Goal: Task Accomplishment & Management: Manage account settings

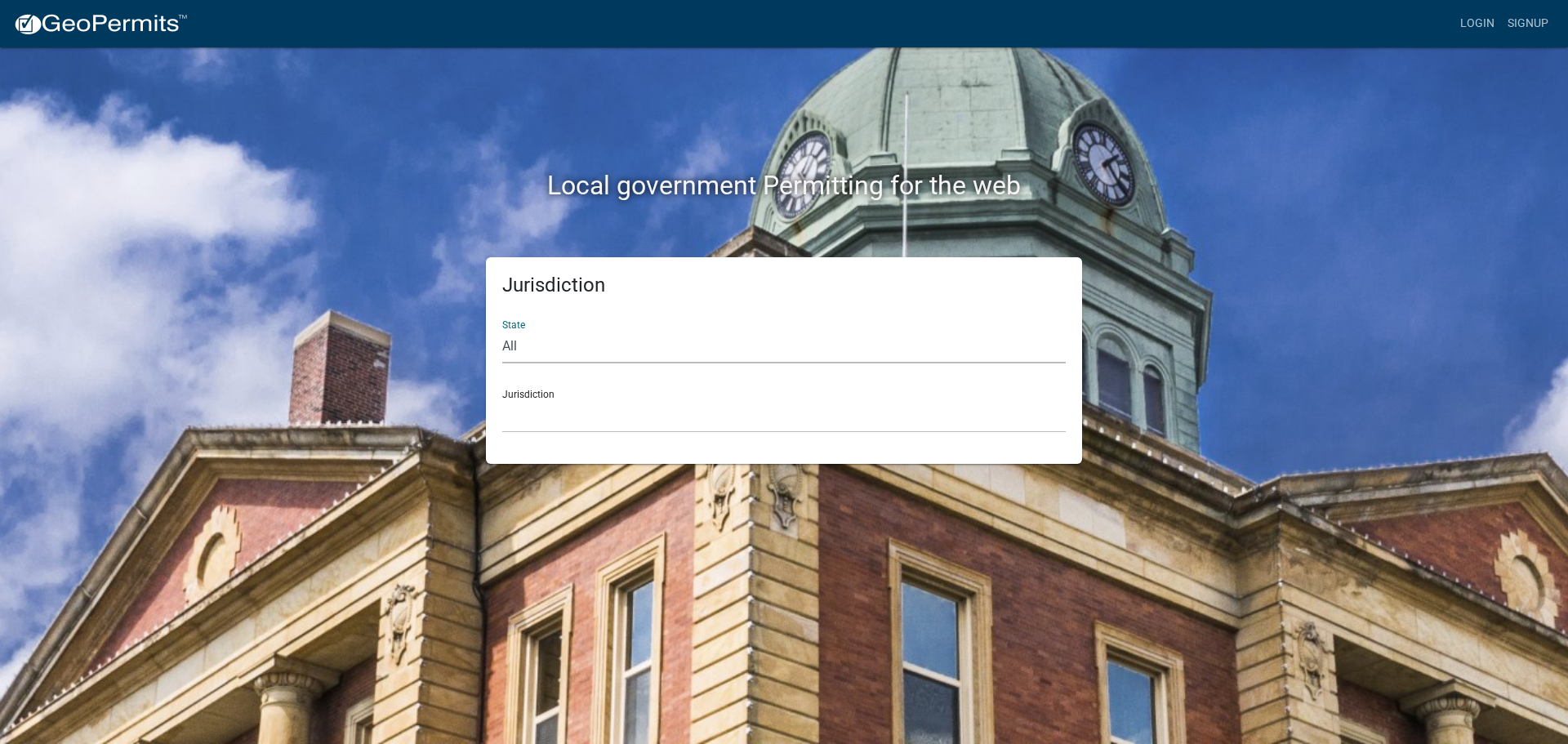
click at [611, 341] on select "All [US_STATE] [US_STATE] [US_STATE] [US_STATE] [US_STATE] [US_STATE] [US_STATE…" at bounding box center [784, 346] width 563 height 34
select select "[US_STATE]"
click at [502, 330] on select "All [US_STATE] [US_STATE] [US_STATE] [US_STATE] [US_STATE] [US_STATE] [US_STATE…" at bounding box center [784, 346] width 563 height 34
click at [627, 418] on select "[GEOGRAPHIC_DATA], [US_STATE] [GEOGRAPHIC_DATA], [US_STATE] [GEOGRAPHIC_DATA], …" at bounding box center [784, 416] width 563 height 34
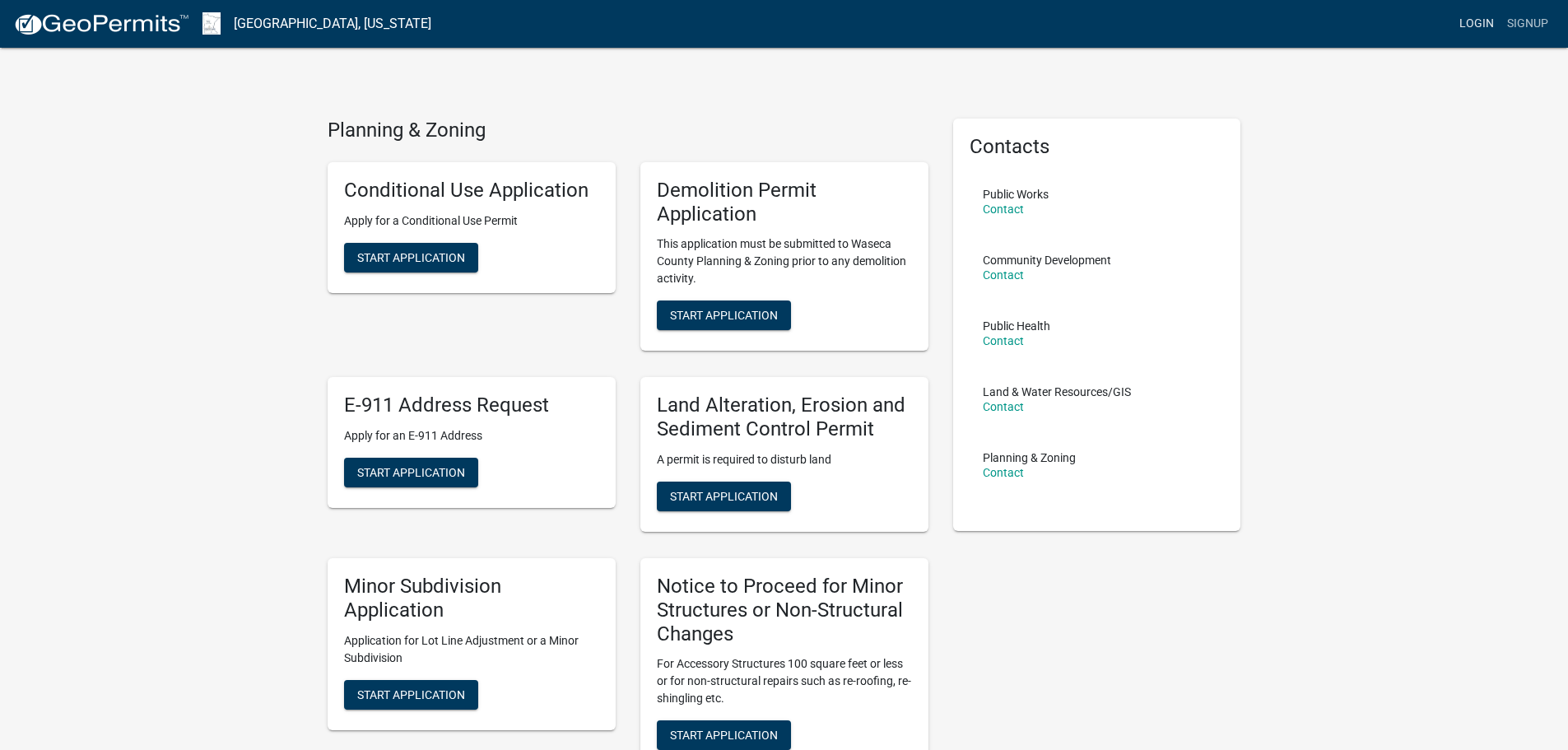
click at [1471, 20] on link "Login" at bounding box center [1476, 24] width 48 height 31
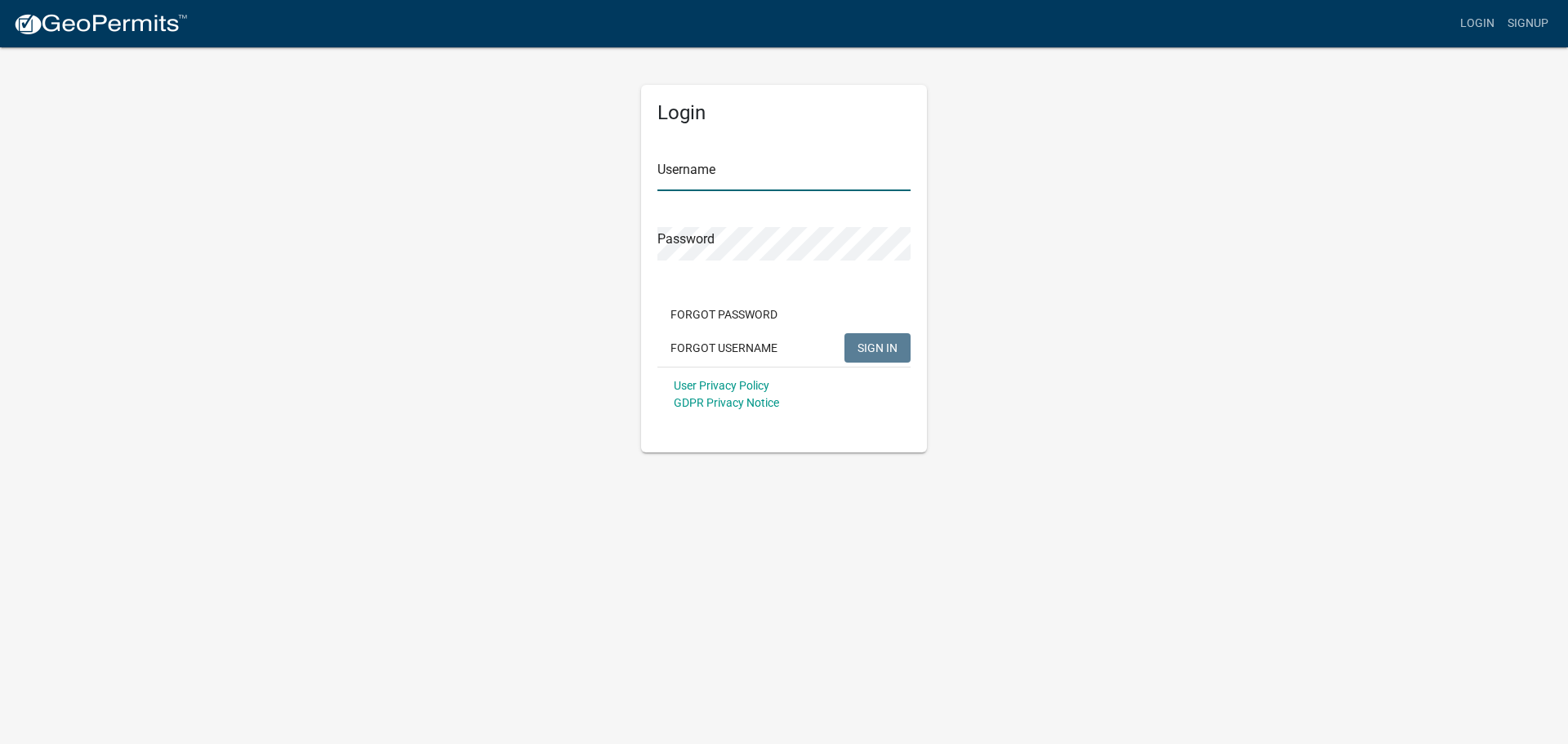
type input "Kellyt"
click at [864, 340] on span "SIGN IN" at bounding box center [877, 347] width 40 height 13
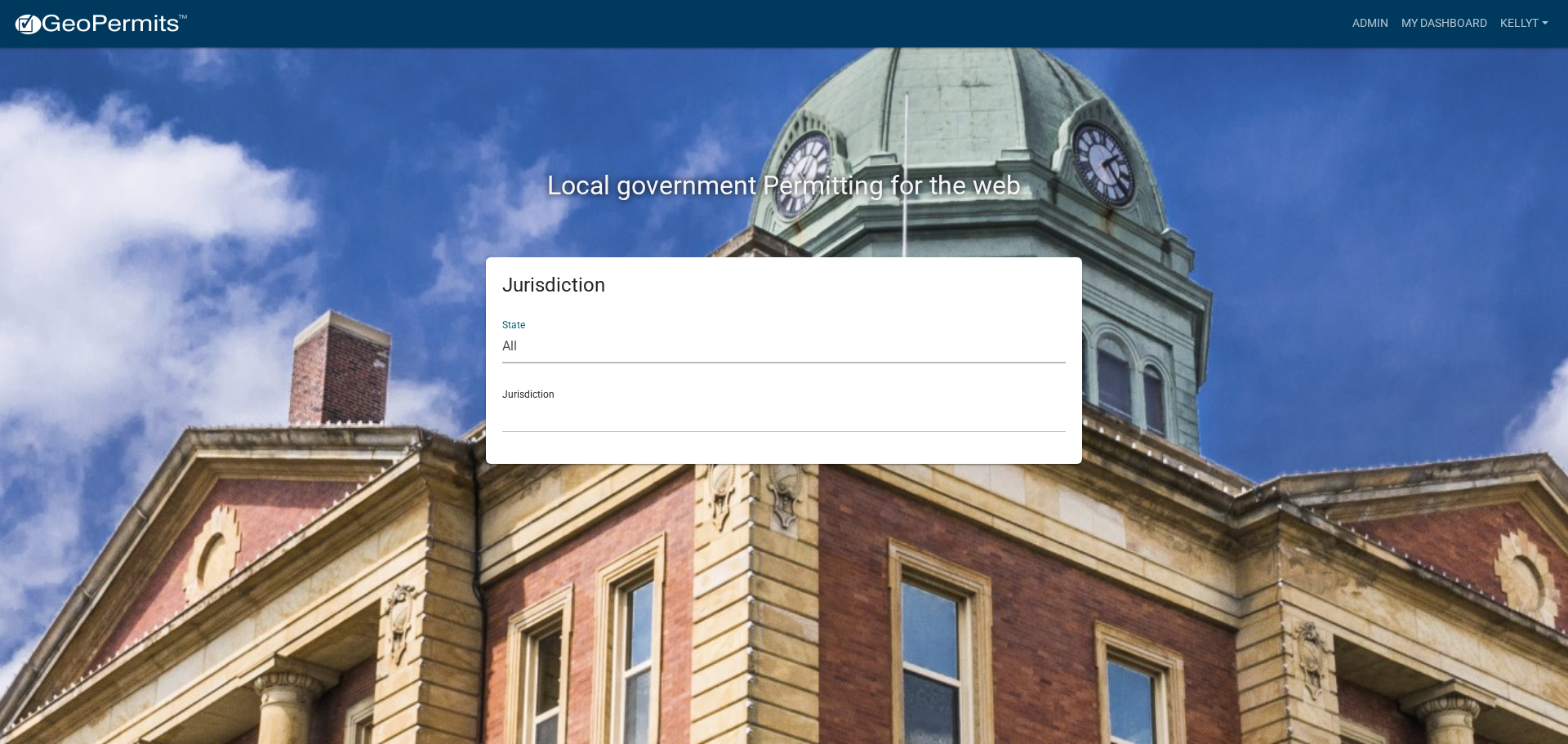
click at [571, 354] on select "All [US_STATE] [US_STATE] [US_STATE] [US_STATE] [US_STATE] [US_STATE] [US_STATE…" at bounding box center [784, 346] width 563 height 34
select select "[US_STATE]"
click at [502, 330] on select "All [US_STATE] [US_STATE] [US_STATE] [US_STATE] [US_STATE] [US_STATE] [US_STATE…" at bounding box center [784, 346] width 563 height 34
click at [591, 404] on select "[GEOGRAPHIC_DATA], [US_STATE] [GEOGRAPHIC_DATA], [US_STATE] [GEOGRAPHIC_DATA], …" at bounding box center [784, 416] width 563 height 34
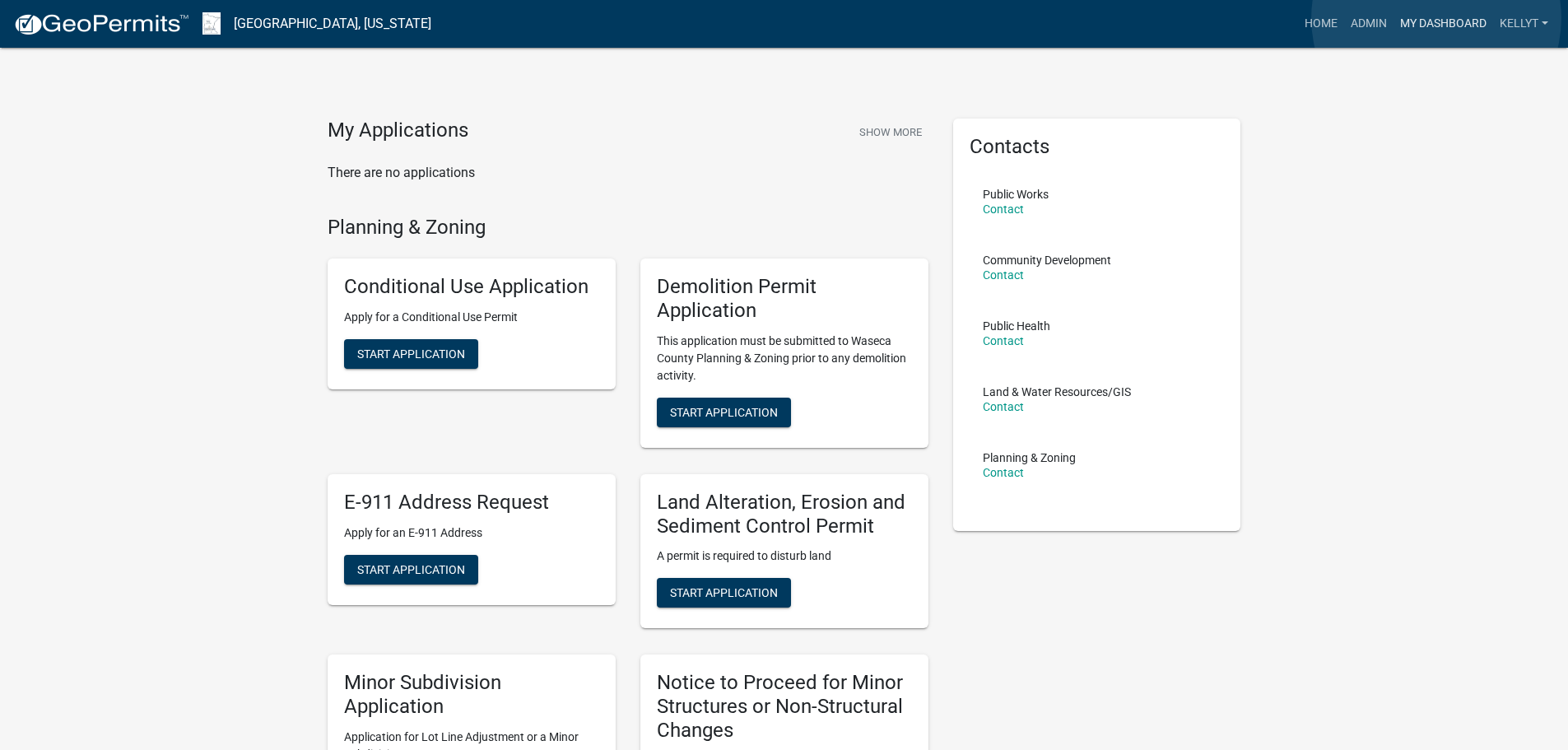
click at [1436, 18] on link "My Dashboard" at bounding box center [1443, 24] width 100 height 31
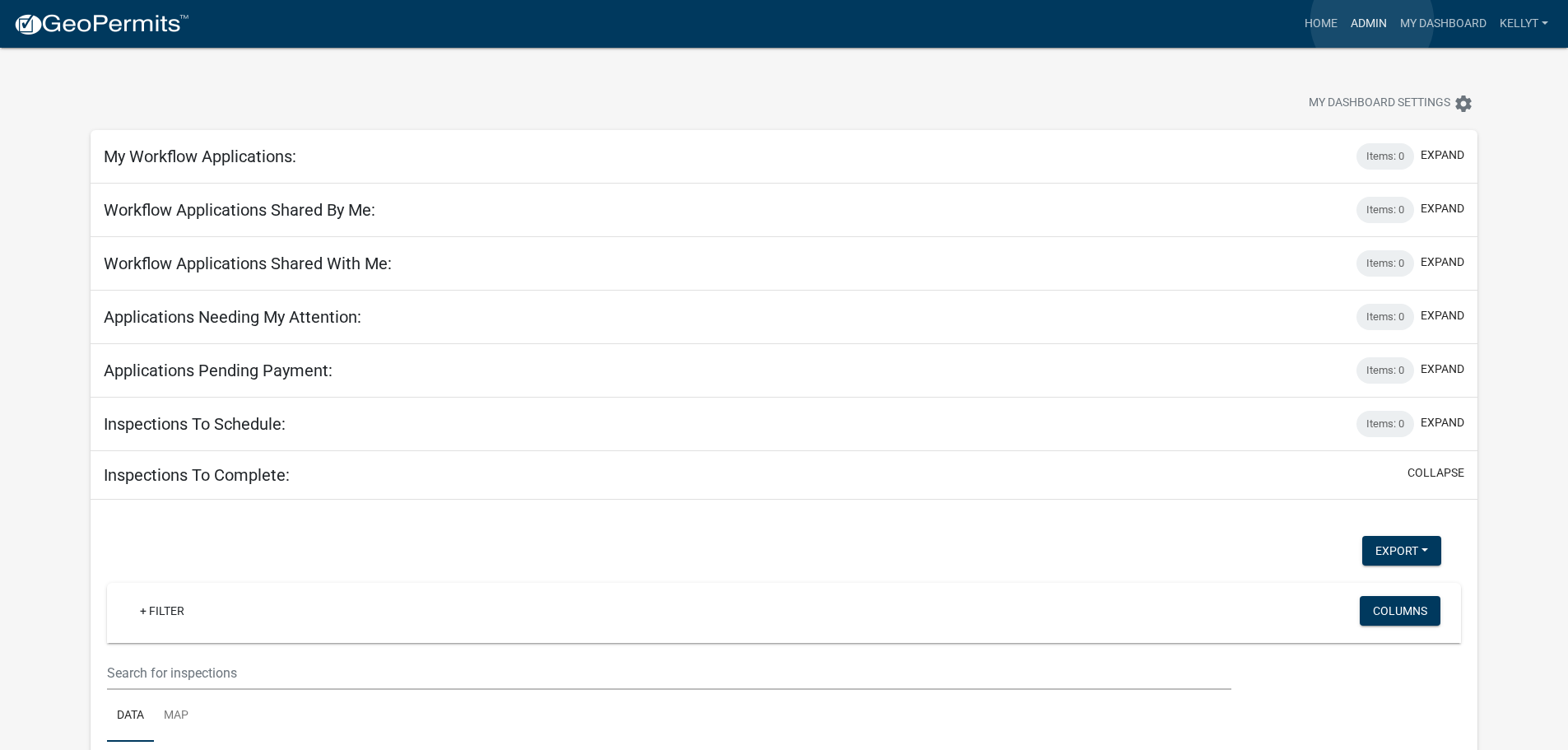
click at [1372, 21] on link "Admin" at bounding box center [1369, 24] width 50 height 31
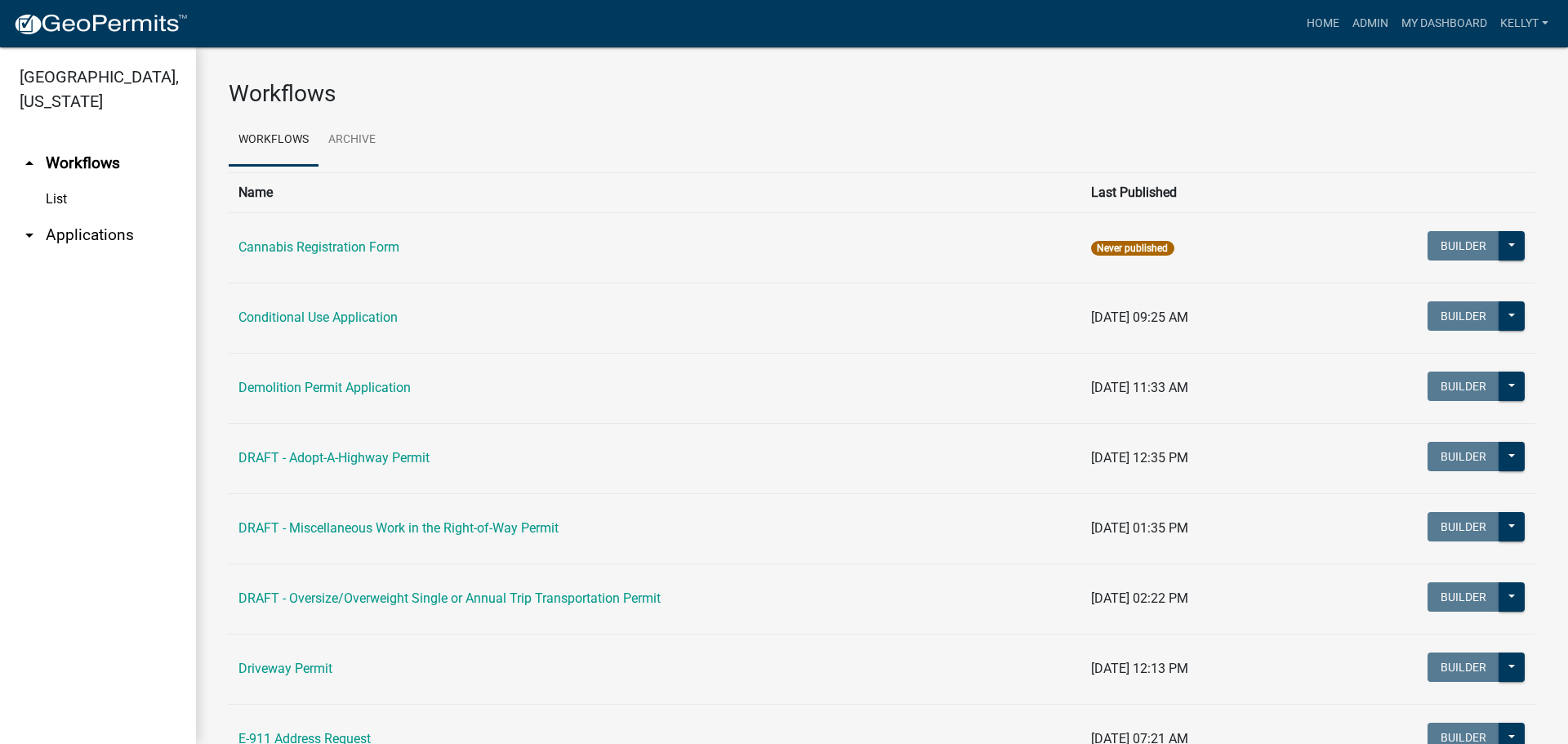
click at [83, 236] on link "arrow_drop_down Applications" at bounding box center [97, 235] width 196 height 39
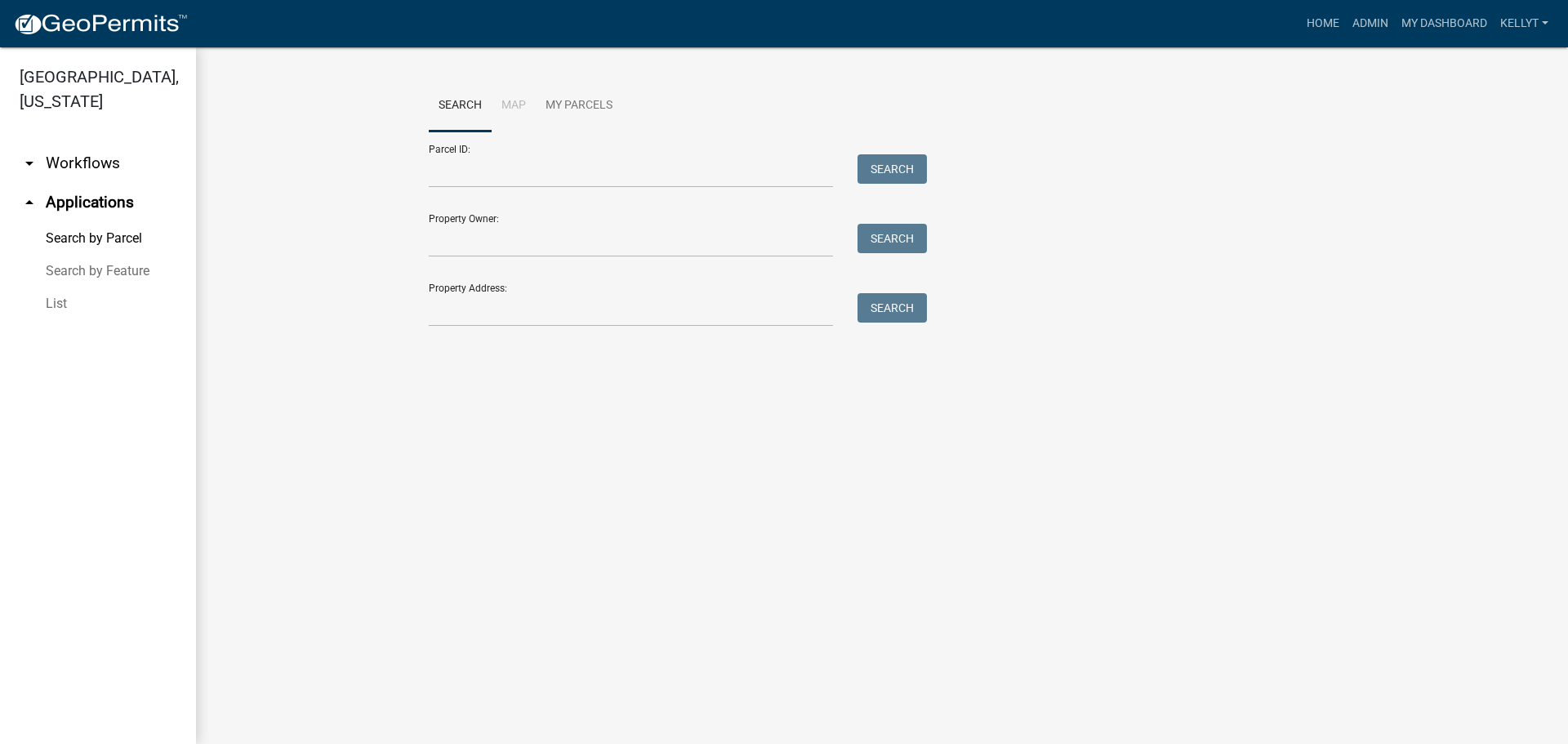
click at [53, 303] on link "List" at bounding box center [97, 304] width 196 height 33
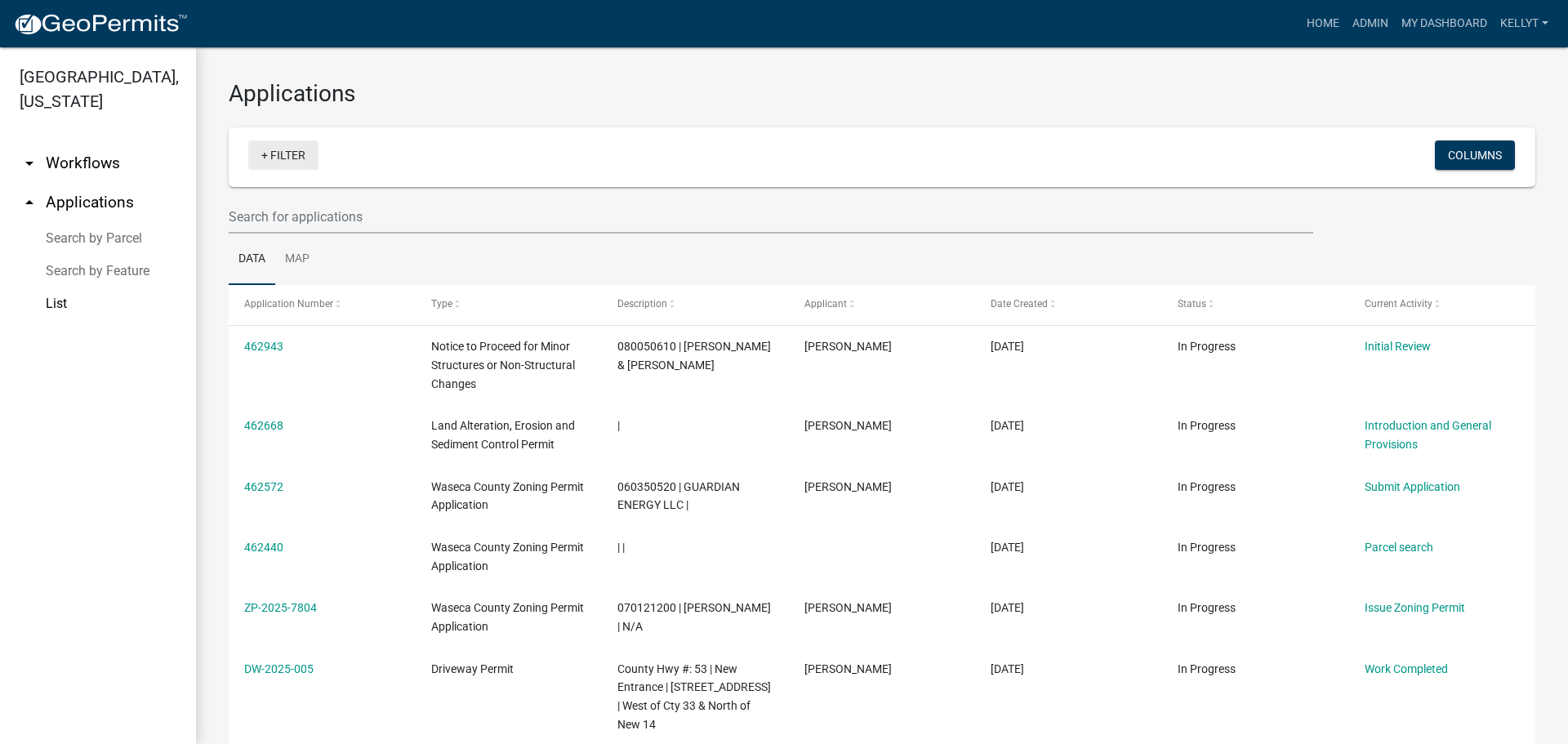
click at [281, 157] on link "+ Filter" at bounding box center [283, 156] width 70 height 29
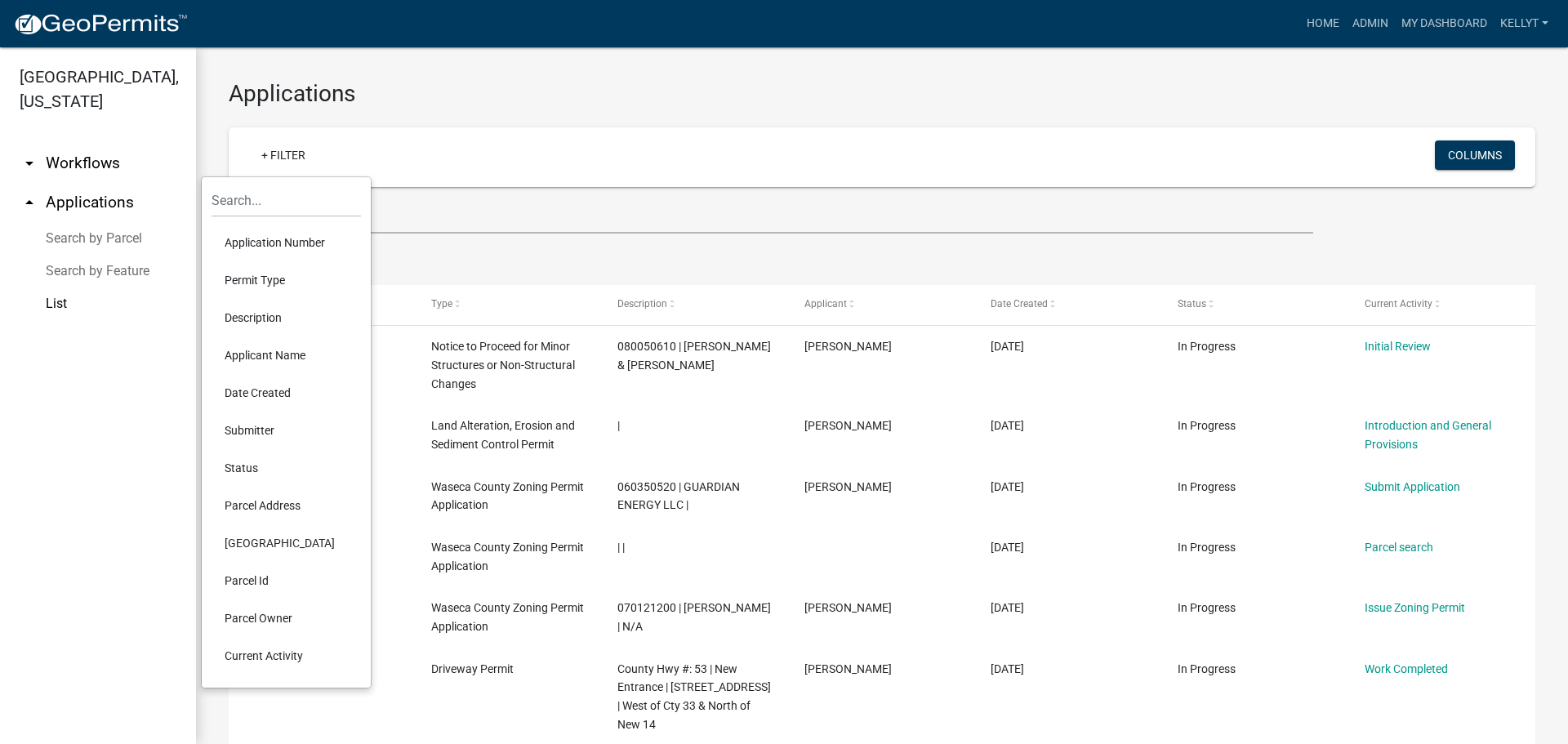
click at [263, 283] on li "Permit Type" at bounding box center [286, 280] width 150 height 38
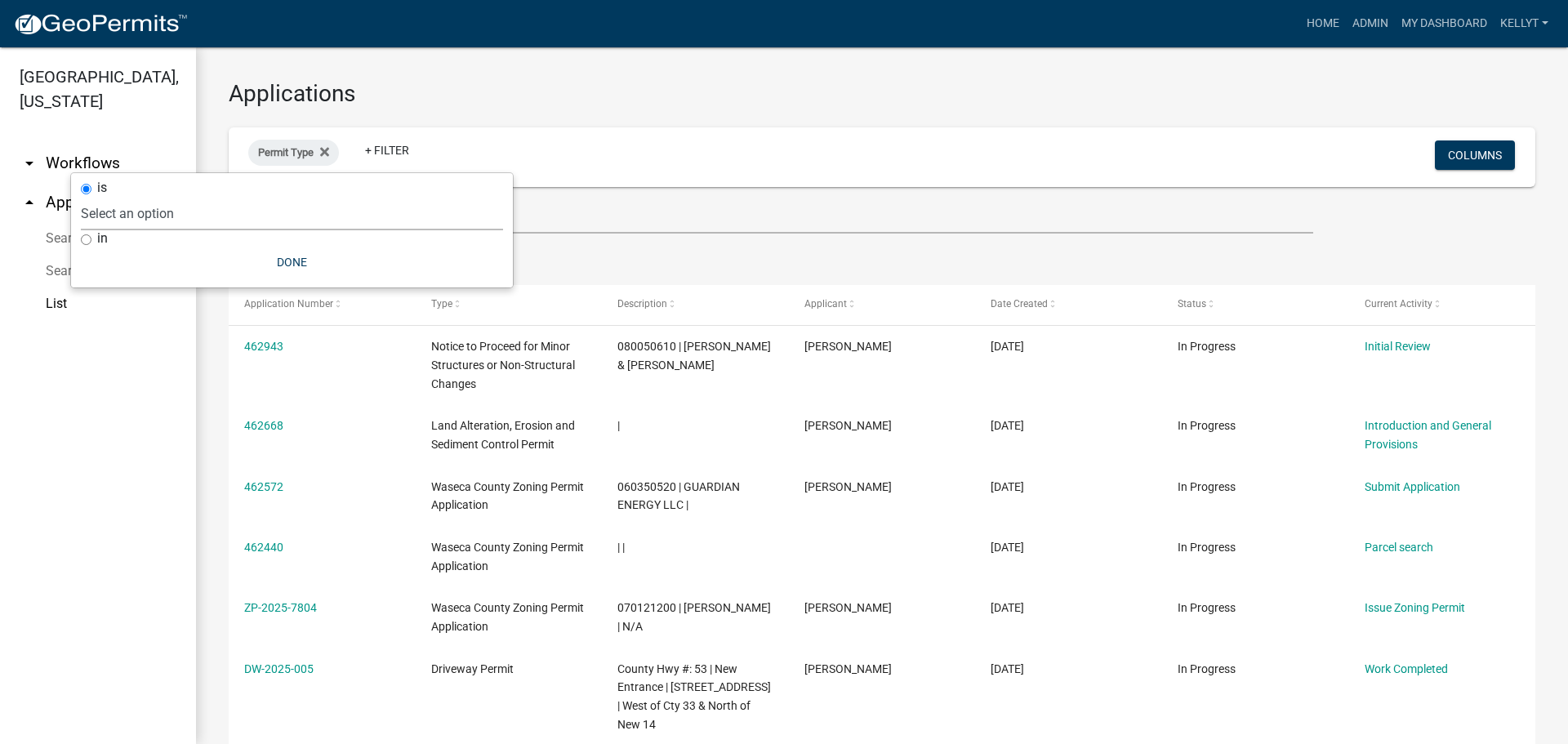
click at [165, 211] on select "Select an option Cannabis Registration Form Conditional Use Application Demolit…" at bounding box center [292, 213] width 423 height 34
select select "0aceb86a-61e5-42b5-9a5d-8b96b052dee2"
click at [158, 196] on select "Select an option Cannabis Registration Form Conditional Use Application Demolit…" at bounding box center [292, 213] width 423 height 34
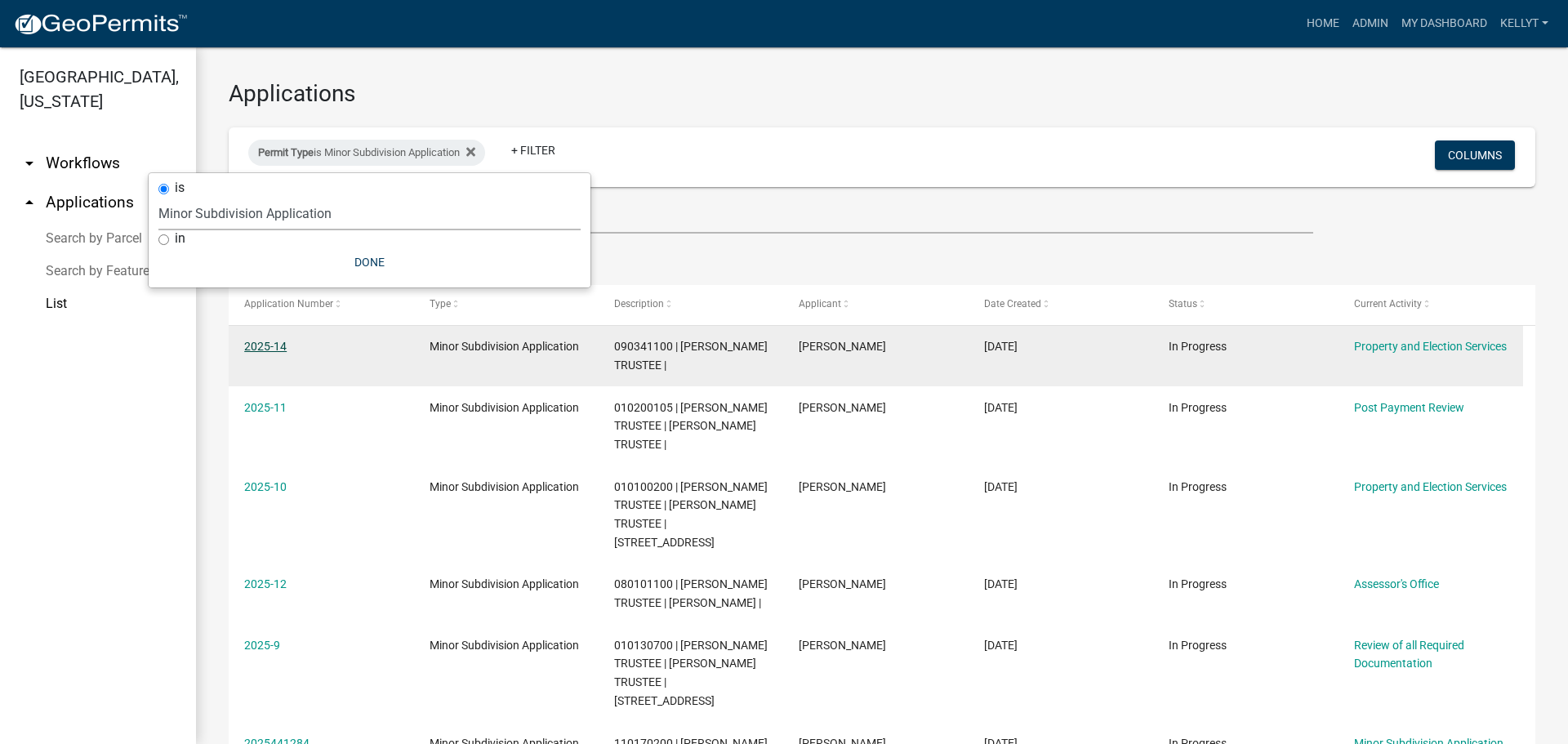
click at [266, 346] on link "2025-14" at bounding box center [265, 346] width 43 height 13
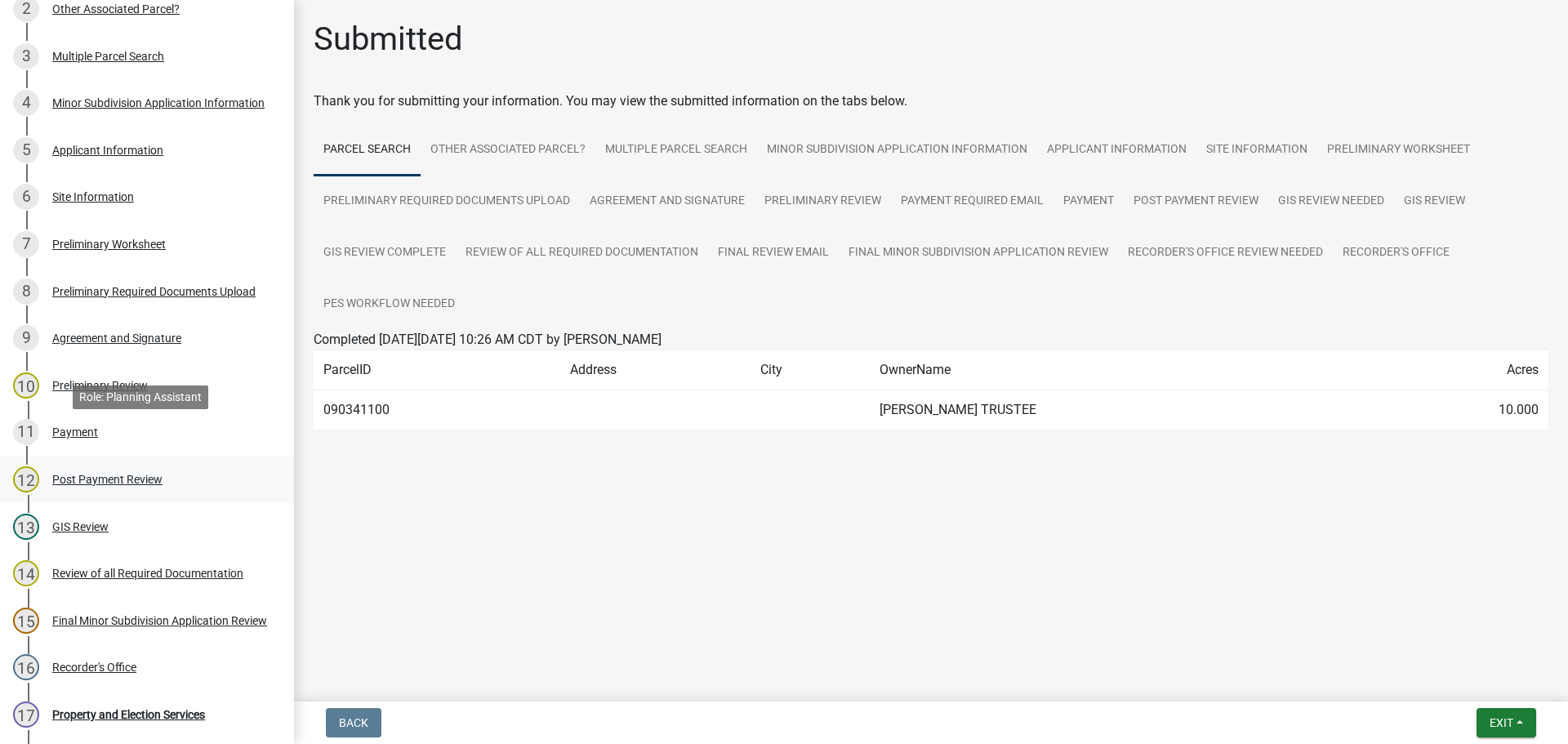
scroll to position [408, 0]
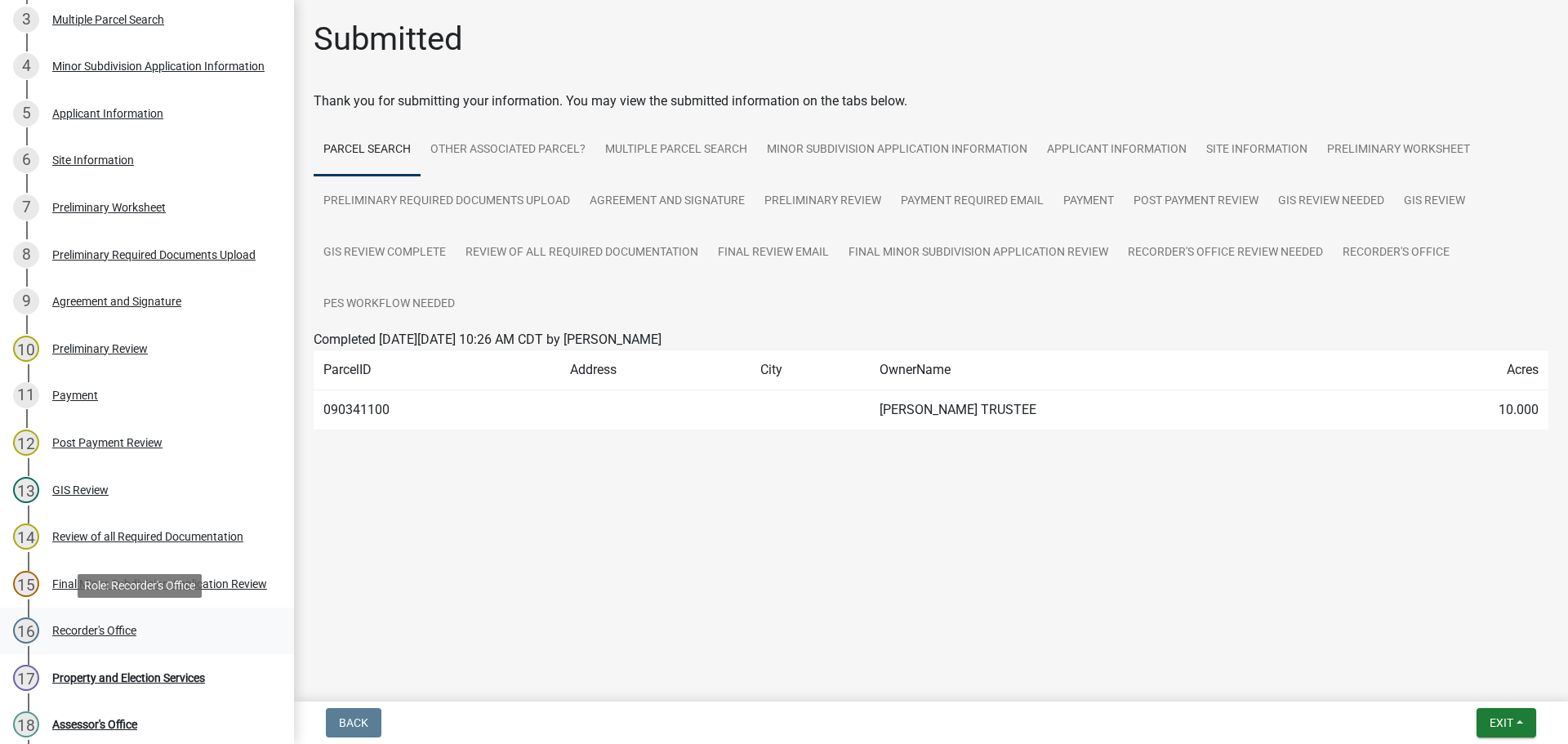
click at [104, 628] on div "Recorder's Office" at bounding box center [94, 630] width 84 height 11
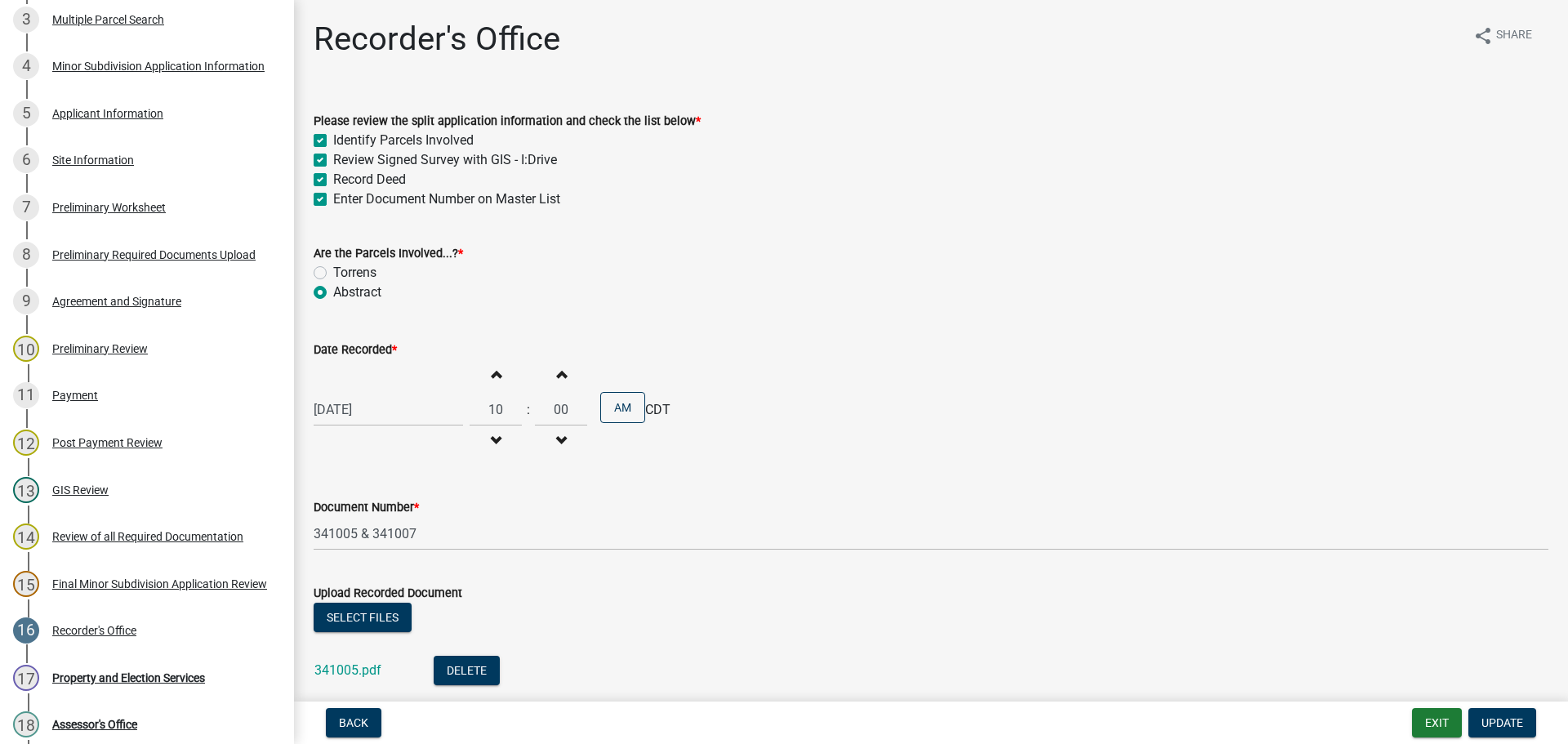
scroll to position [82, 0]
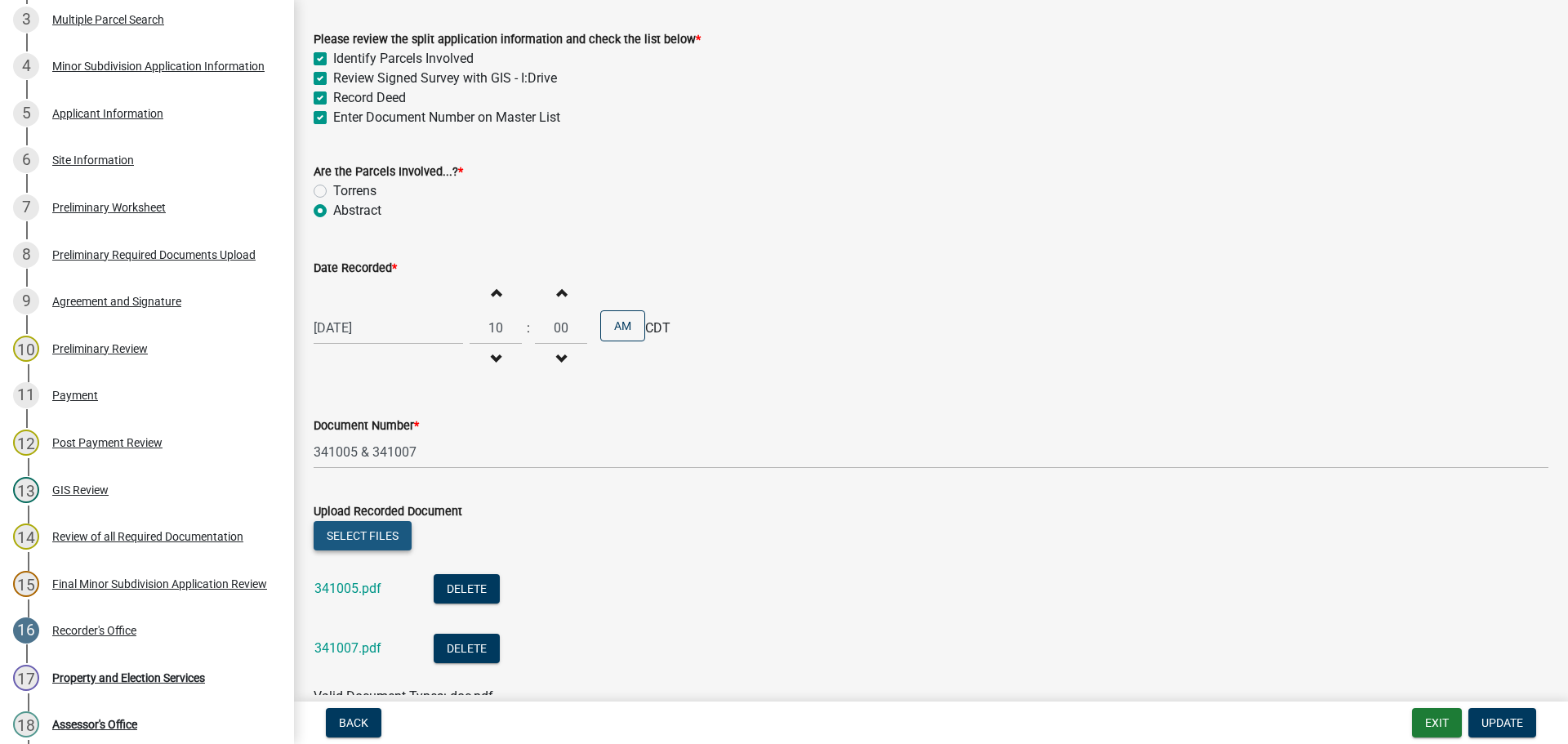
click at [363, 534] on button "Select files" at bounding box center [363, 535] width 98 height 29
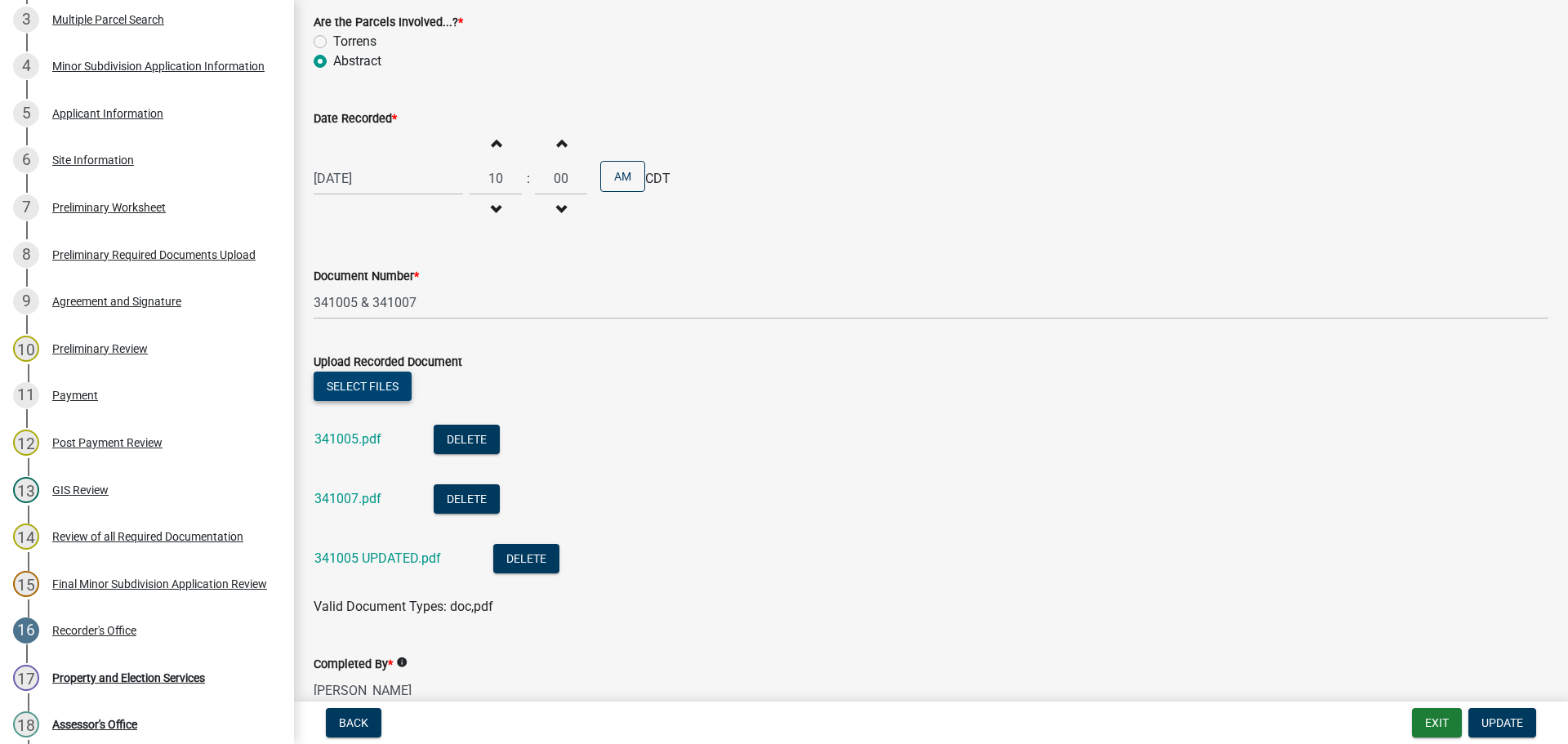
scroll to position [245, 0]
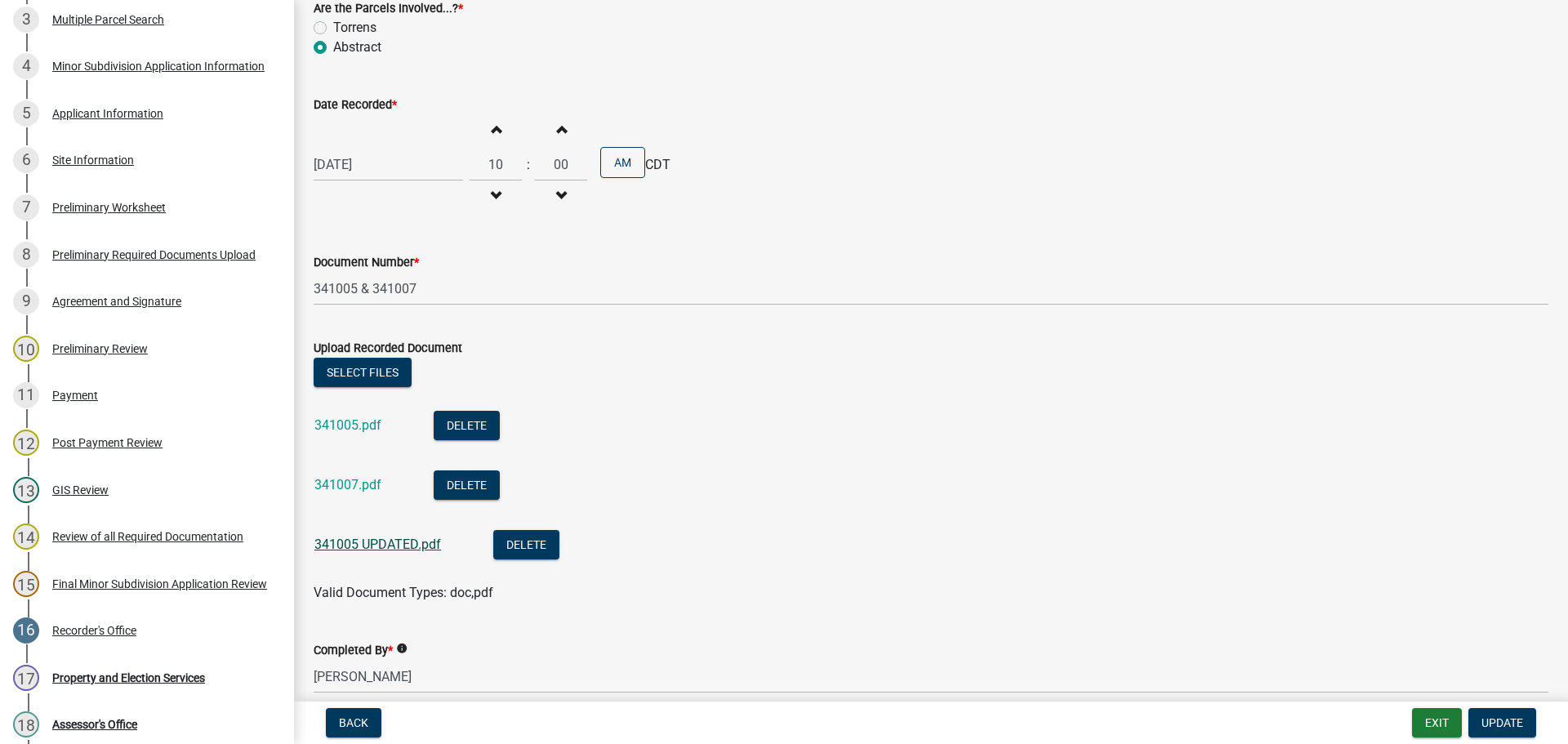
click at [399, 544] on link "341005 UPDATED.pdf" at bounding box center [377, 543] width 127 height 16
click at [395, 543] on link "341005 UPDATED.pdf" at bounding box center [377, 543] width 127 height 16
click at [464, 422] on button "Delete" at bounding box center [467, 426] width 66 height 29
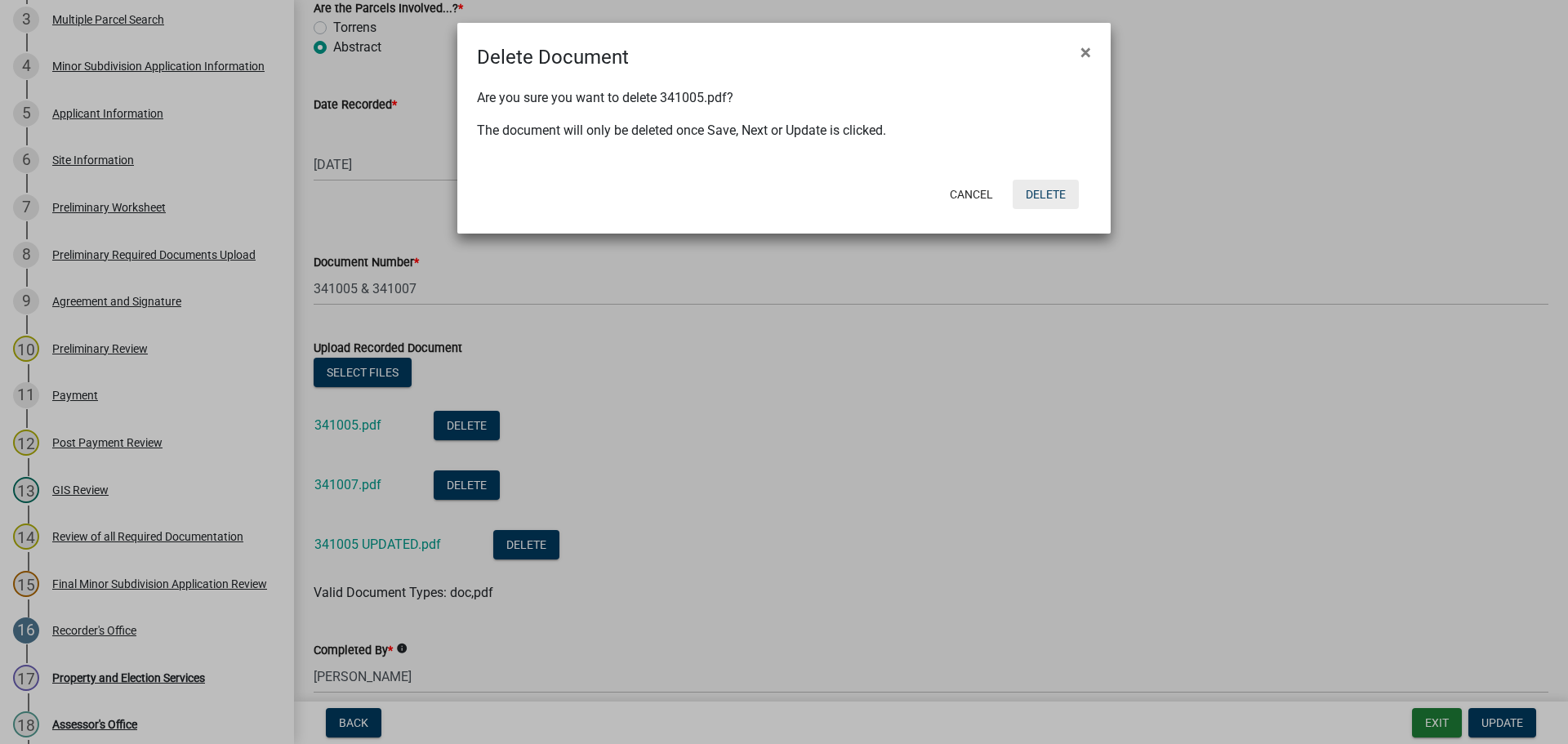
click at [1055, 197] on button "Delete" at bounding box center [1046, 194] width 66 height 29
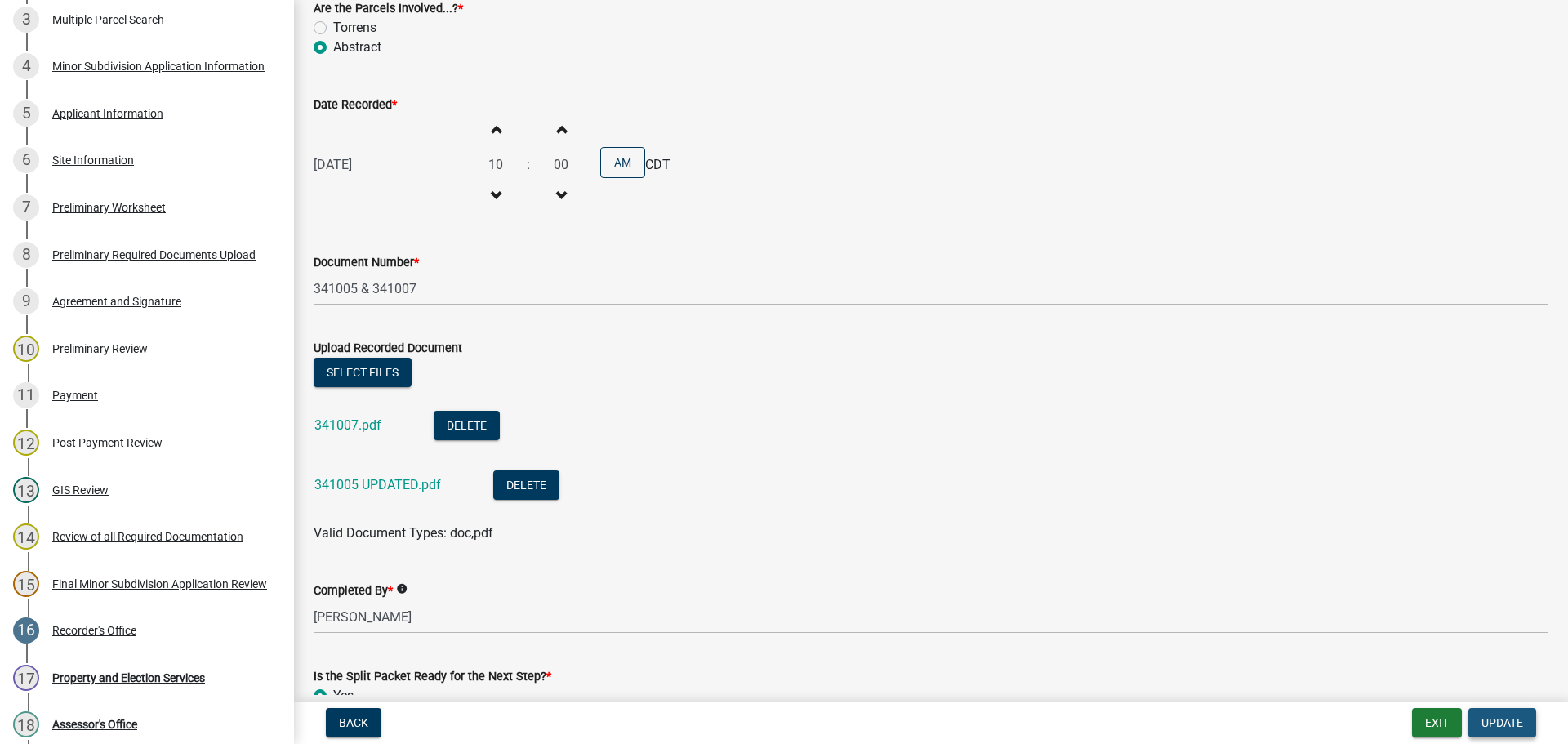
click at [1502, 724] on span "Update" at bounding box center [1502, 723] width 42 height 13
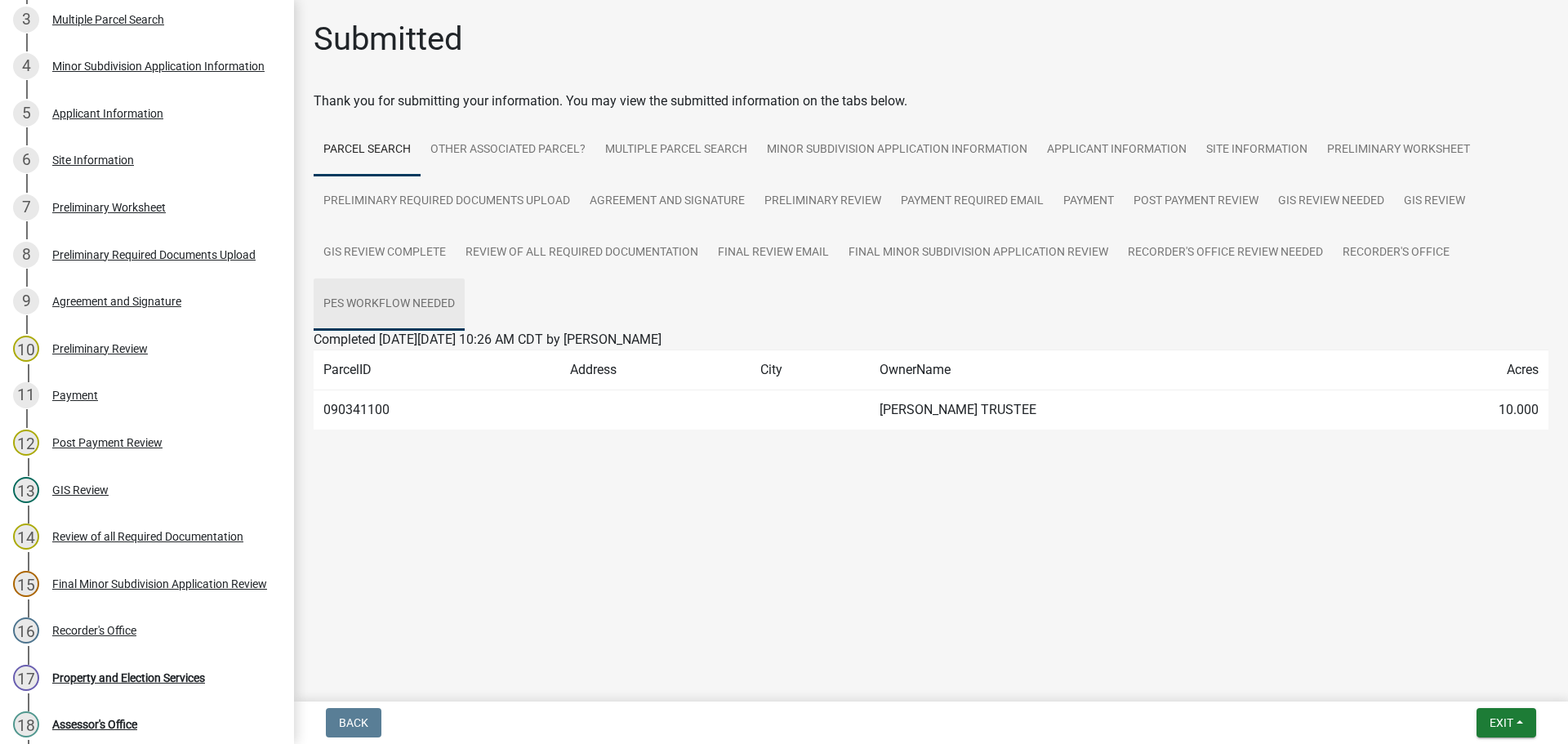
click at [399, 304] on link "PES Workflow needed" at bounding box center [389, 304] width 151 height 52
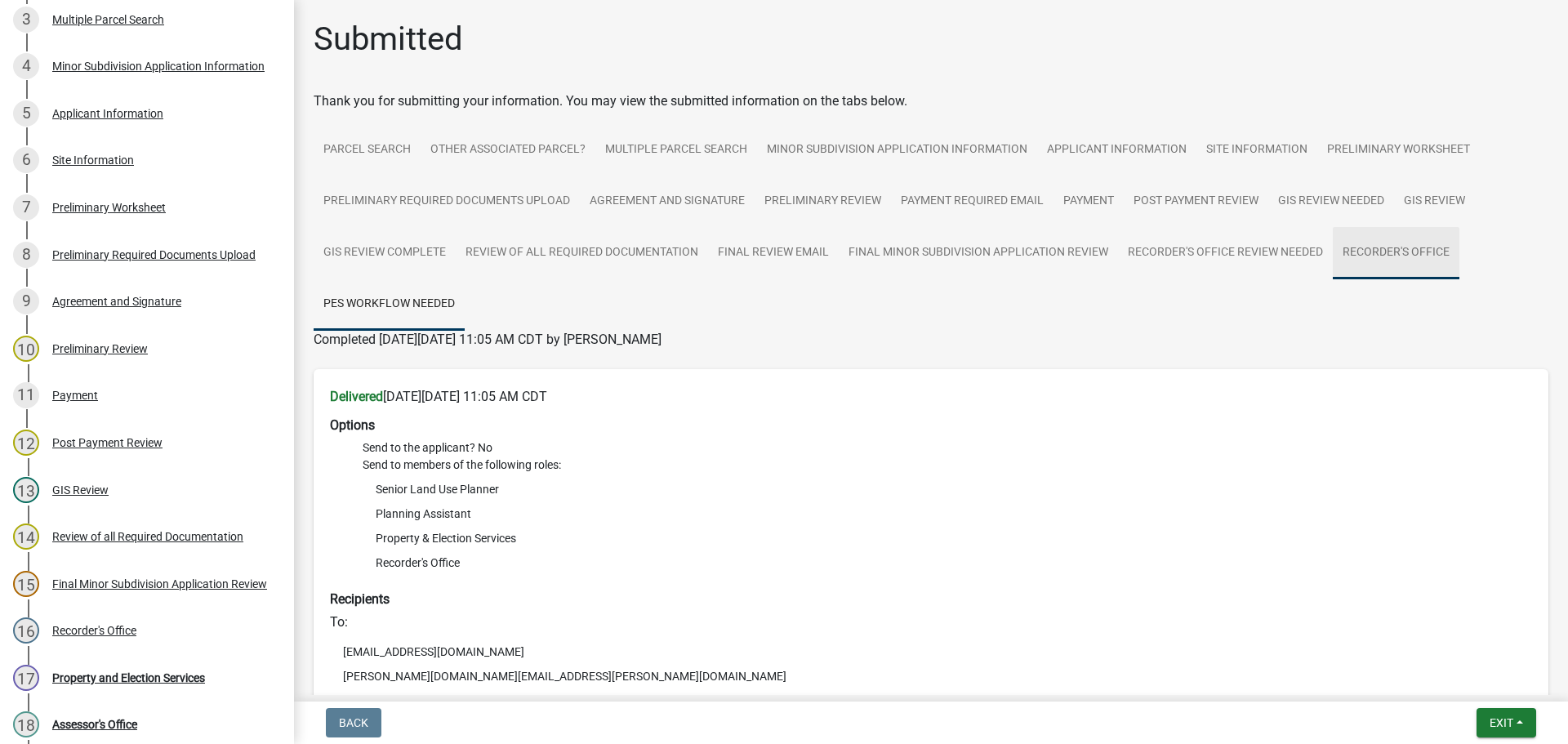
click at [1422, 249] on link "Recorder's Office" at bounding box center [1396, 253] width 127 height 52
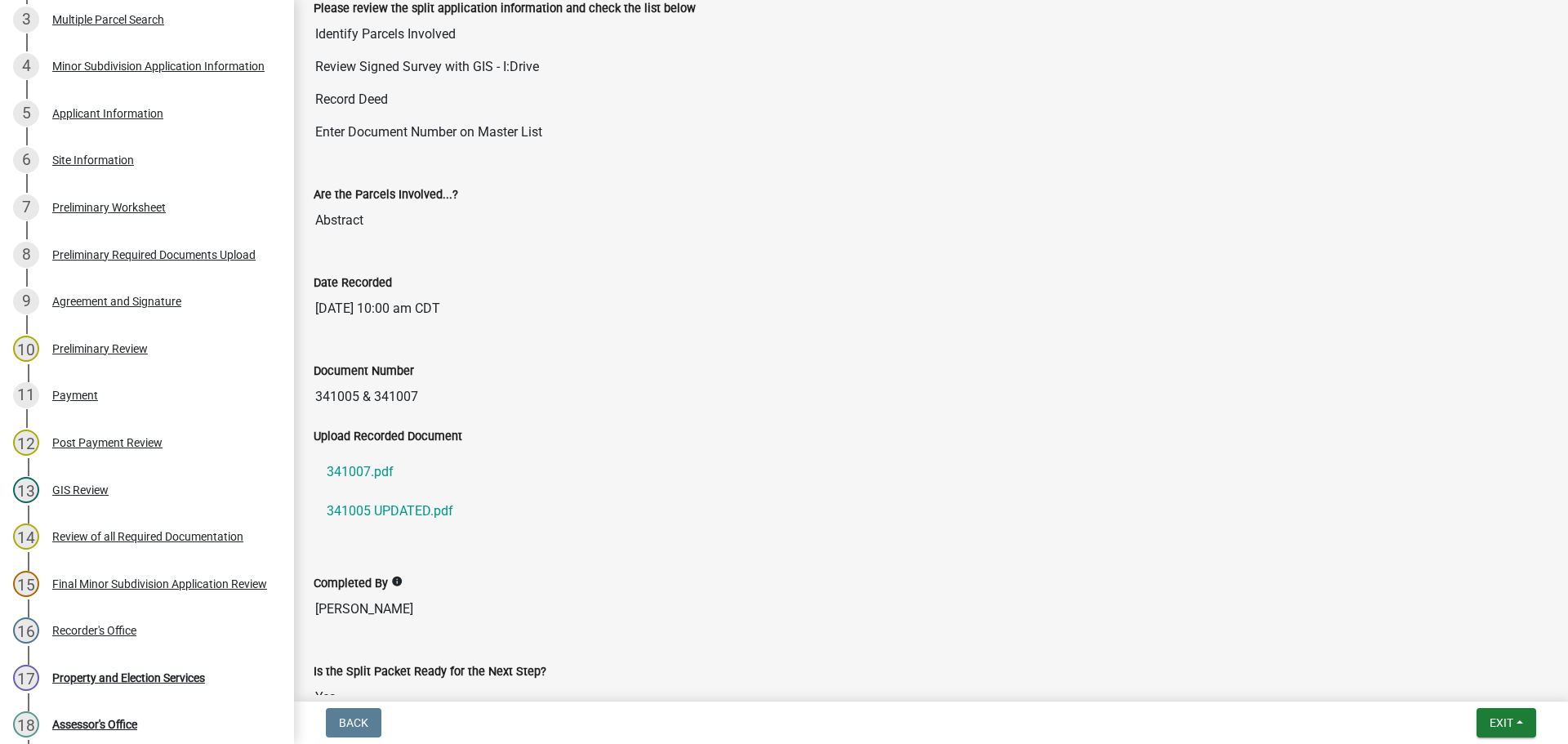
scroll to position [81, 0]
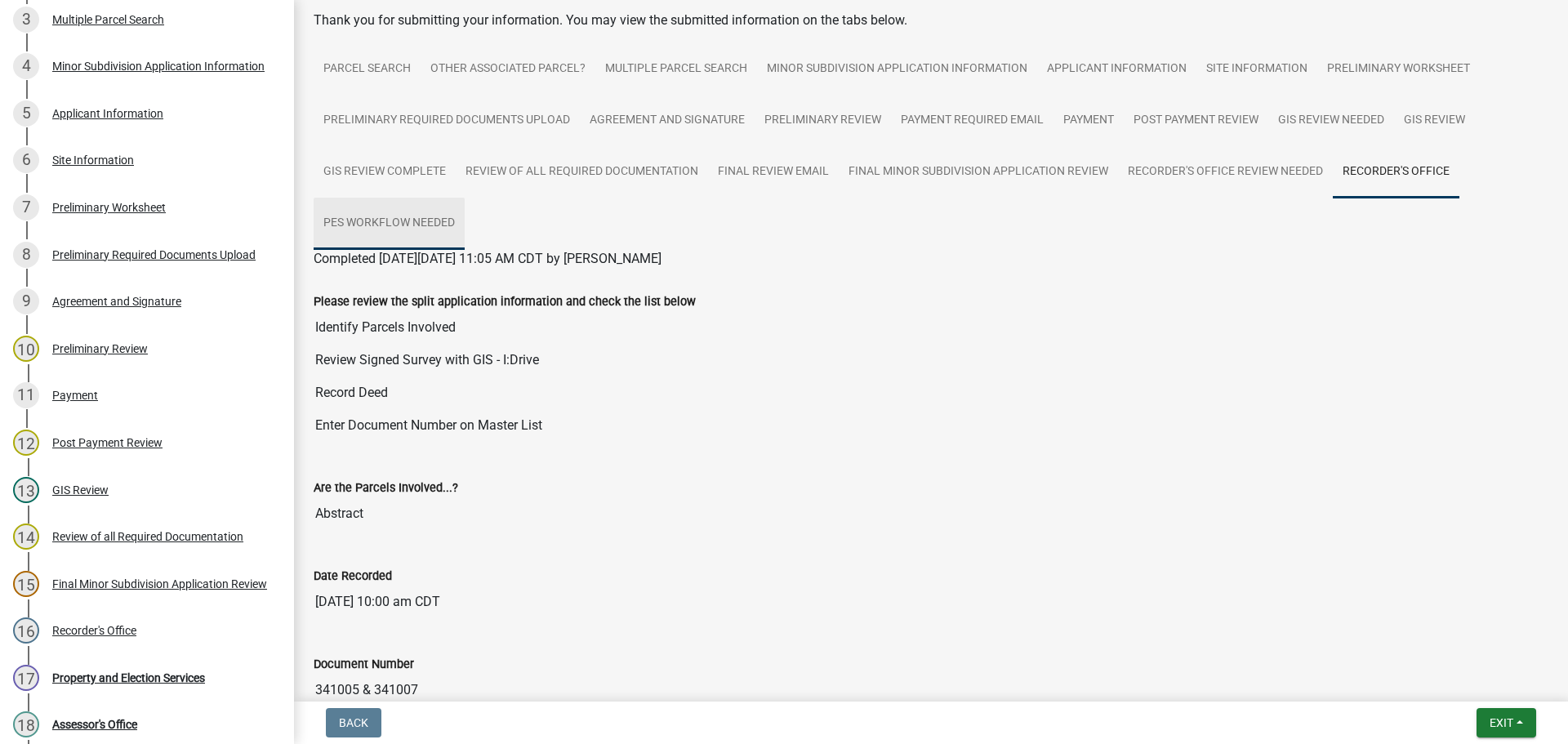
click at [407, 222] on link "PES Workflow needed" at bounding box center [389, 223] width 151 height 52
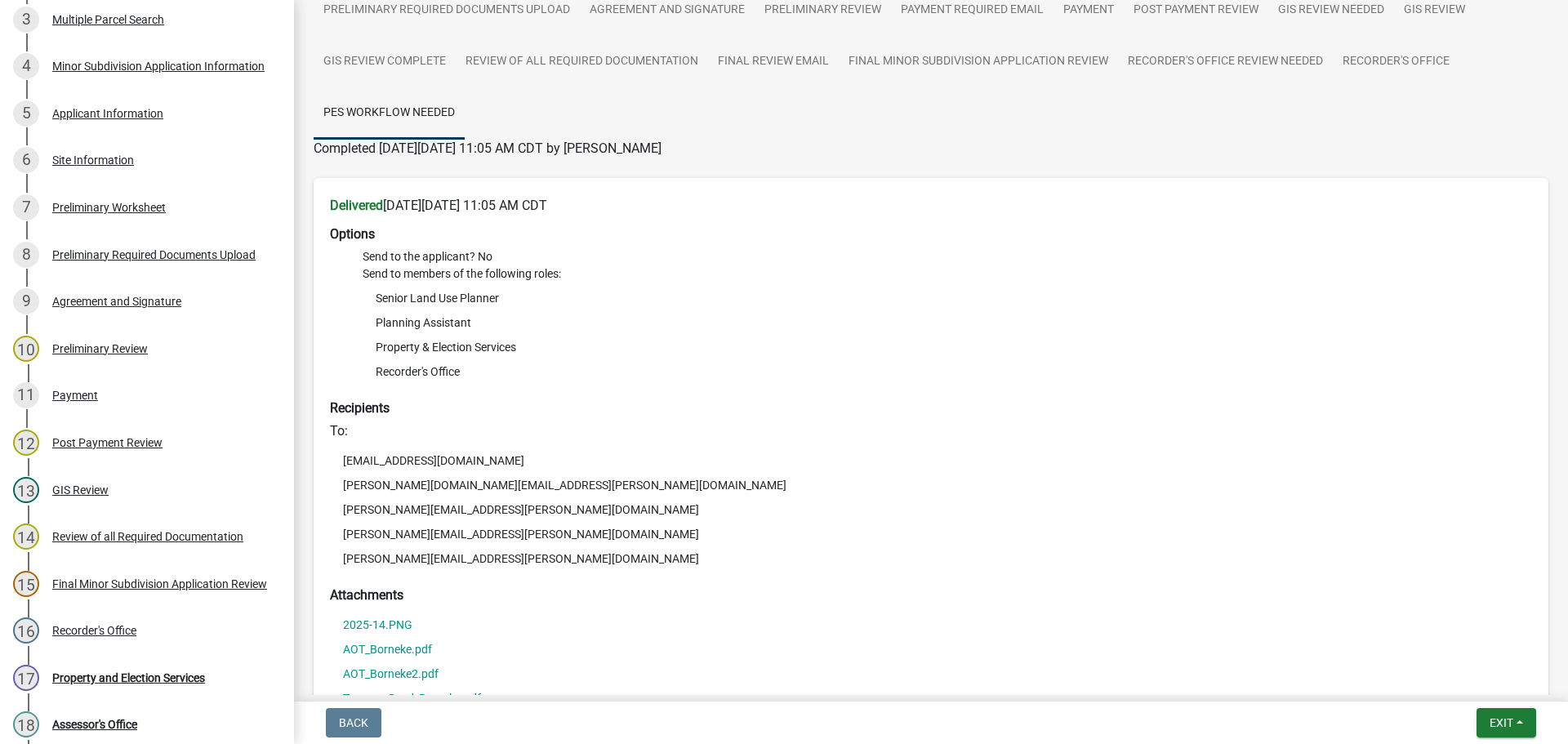
scroll to position [244, 0]
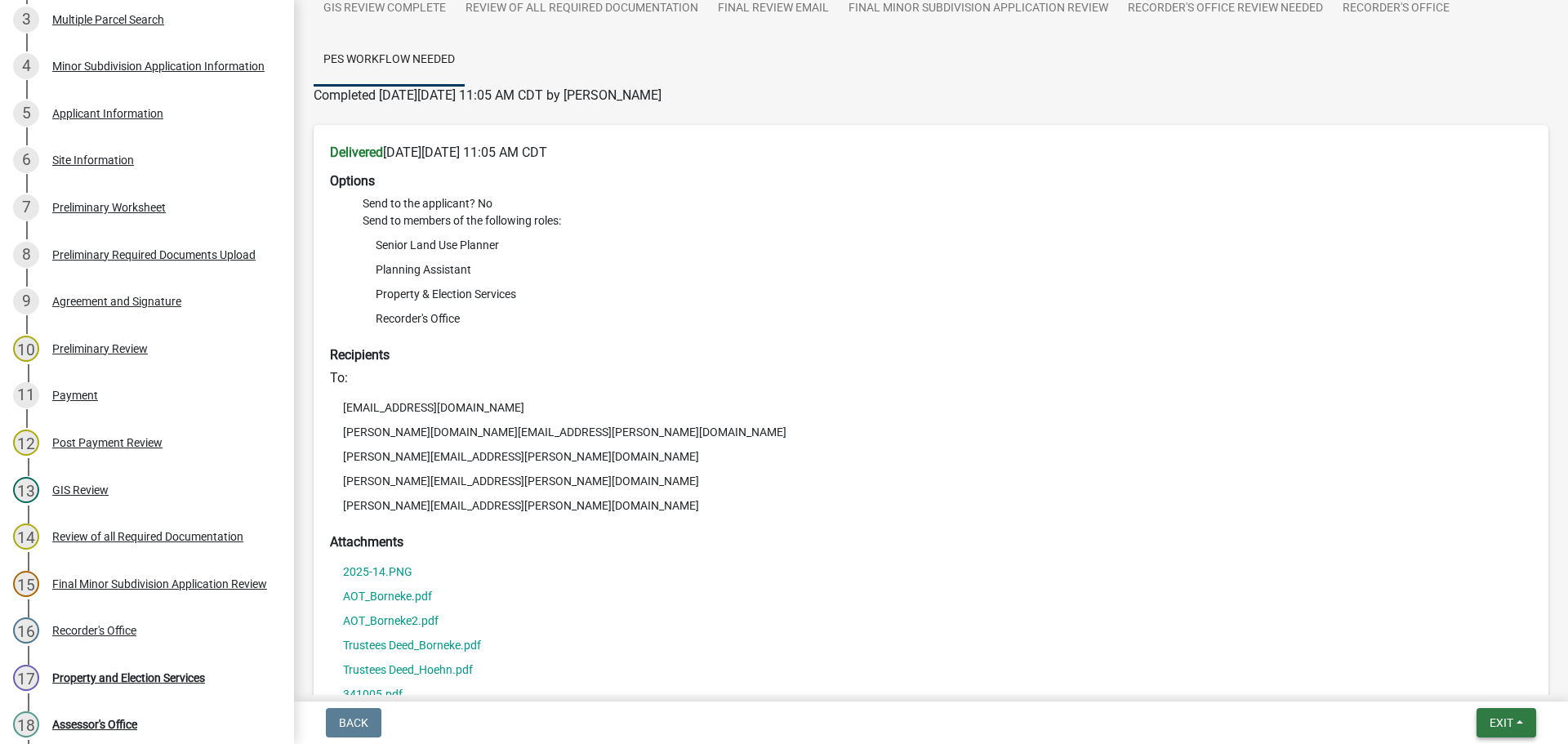
click at [1514, 725] on button "Exit" at bounding box center [1506, 723] width 60 height 29
click at [1462, 678] on button "Save & Exit" at bounding box center [1471, 680] width 131 height 39
